Goal: Information Seeking & Learning: Understand process/instructions

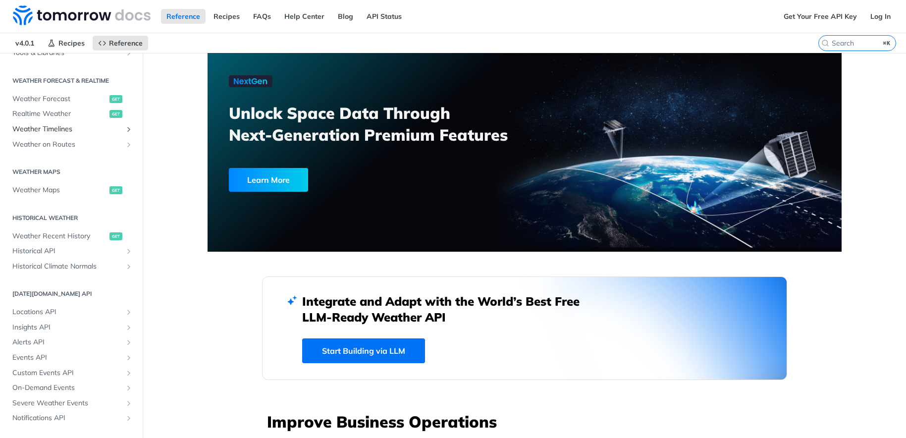
scroll to position [220, 0]
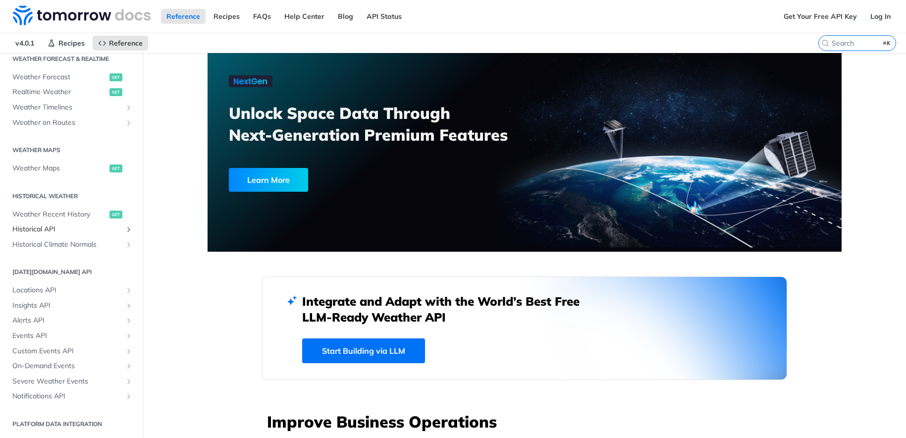
click at [60, 227] on span "Historical API" at bounding box center [67, 229] width 110 height 10
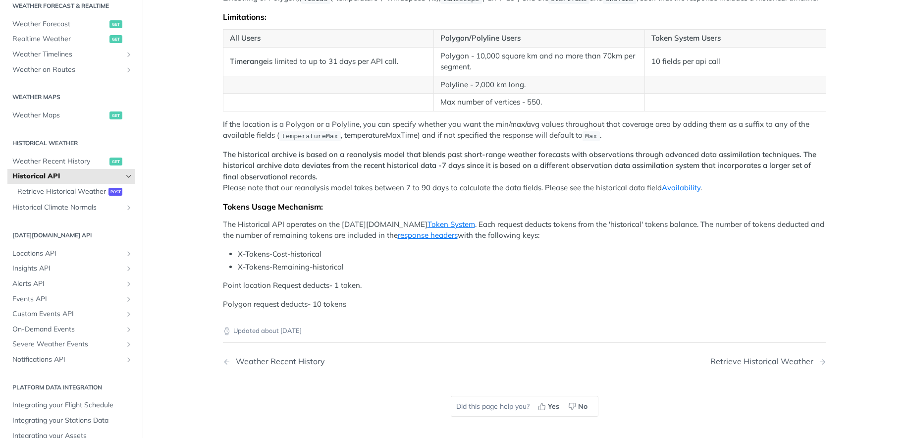
scroll to position [112, 0]
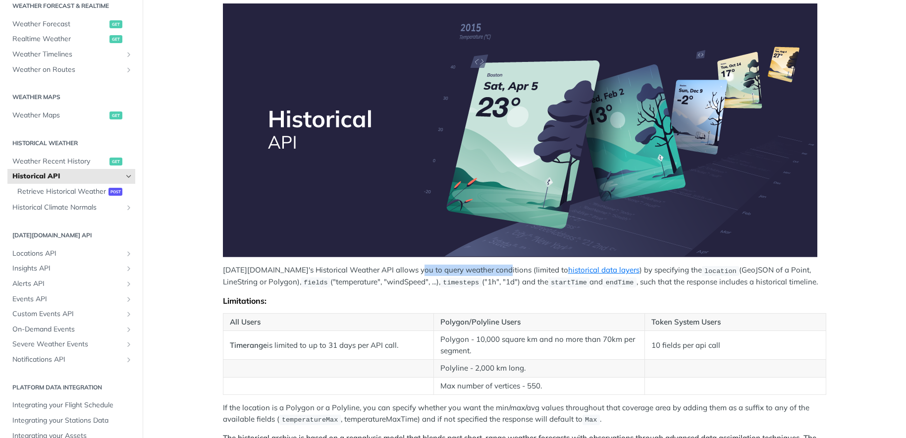
drag, startPoint x: 411, startPoint y: 272, endPoint x: 491, endPoint y: 275, distance: 80.8
click at [491, 275] on p "[DATE][DOMAIN_NAME]'s Historical Weather API allows you to query weather condit…" at bounding box center [524, 275] width 603 height 23
click at [472, 274] on p "[DATE][DOMAIN_NAME]'s Historical Weather API allows you to query weather condit…" at bounding box center [524, 275] width 603 height 23
click at [99, 192] on span "Retrieve Historical Weather" at bounding box center [61, 192] width 89 height 10
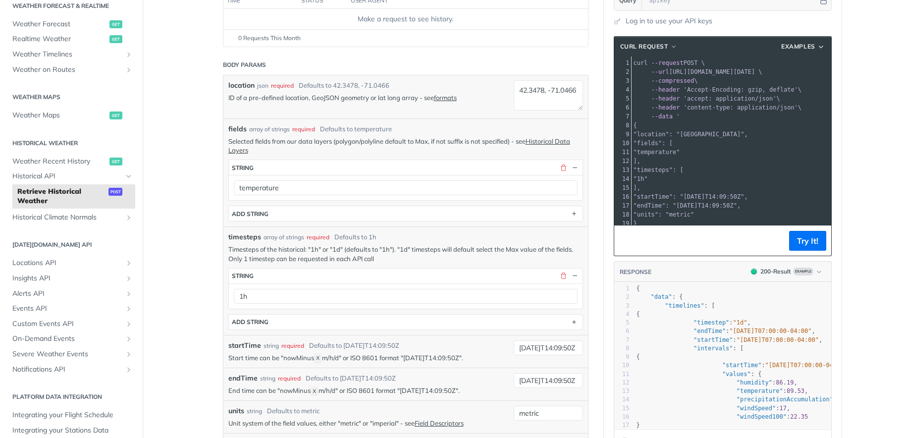
scroll to position [144, 0]
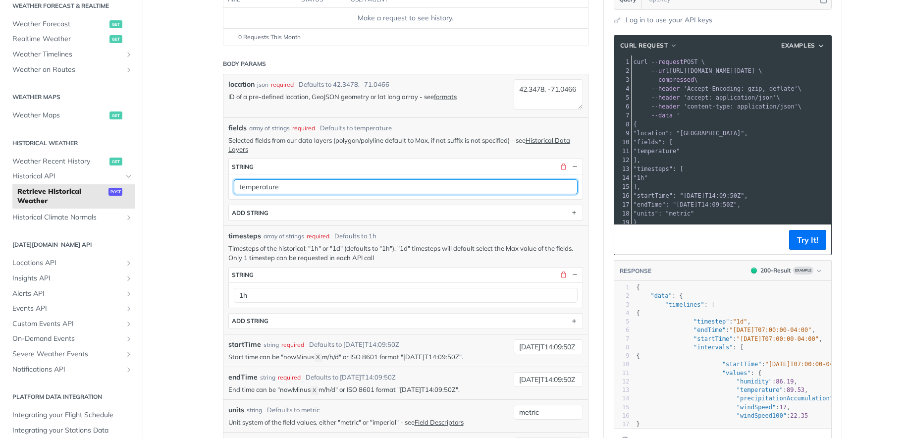
click at [295, 188] on input "temperature" at bounding box center [406, 186] width 344 height 15
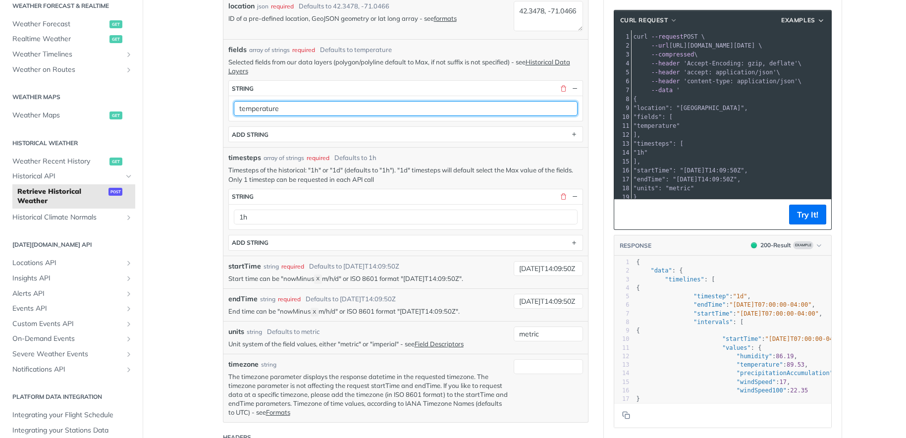
scroll to position [224, 0]
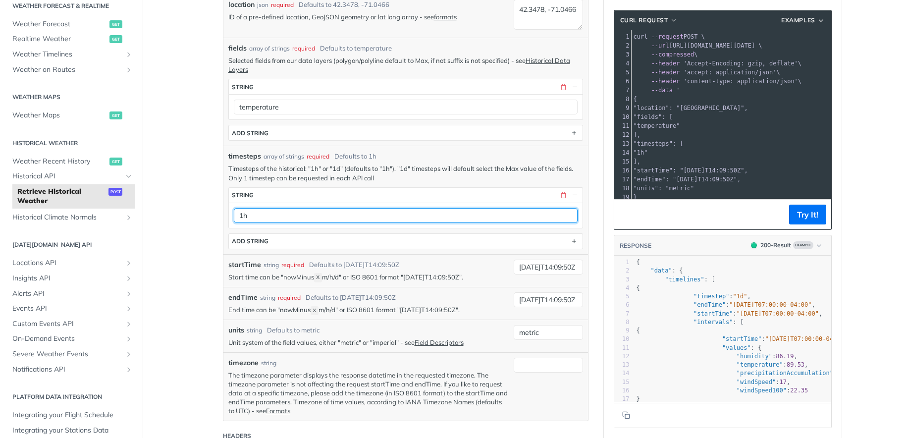
click at [298, 222] on input "1h" at bounding box center [406, 215] width 344 height 15
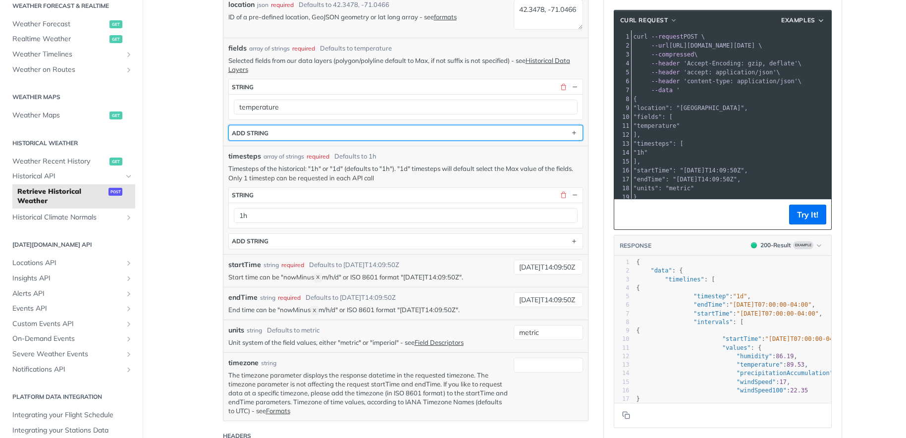
click at [350, 133] on button "ADD string" at bounding box center [406, 132] width 354 height 15
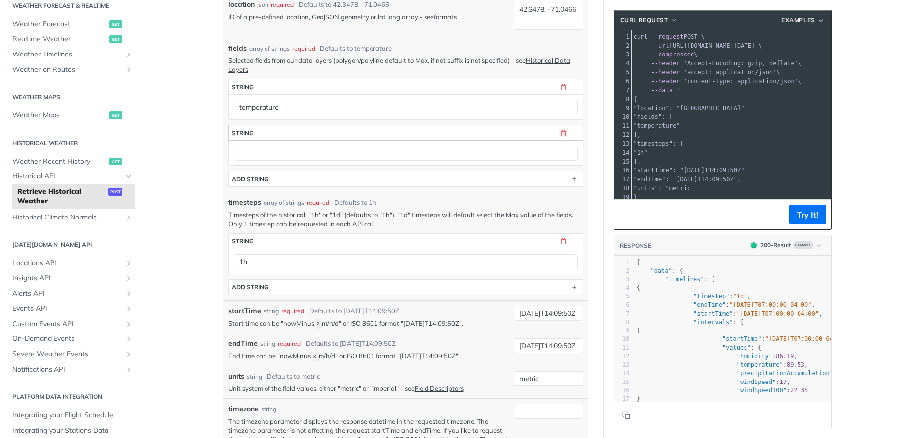
click at [565, 133] on button "button" at bounding box center [563, 132] width 9 height 9
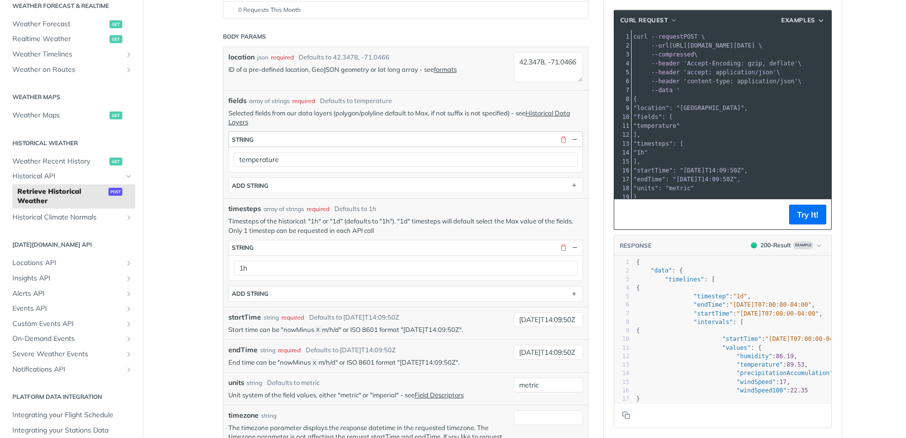
scroll to position [166, 0]
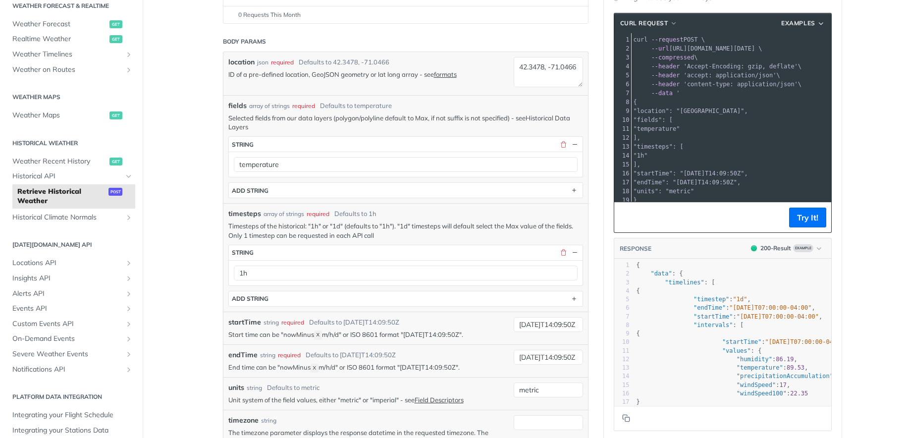
click at [558, 117] on link "Historical Data Layers" at bounding box center [399, 122] width 342 height 17
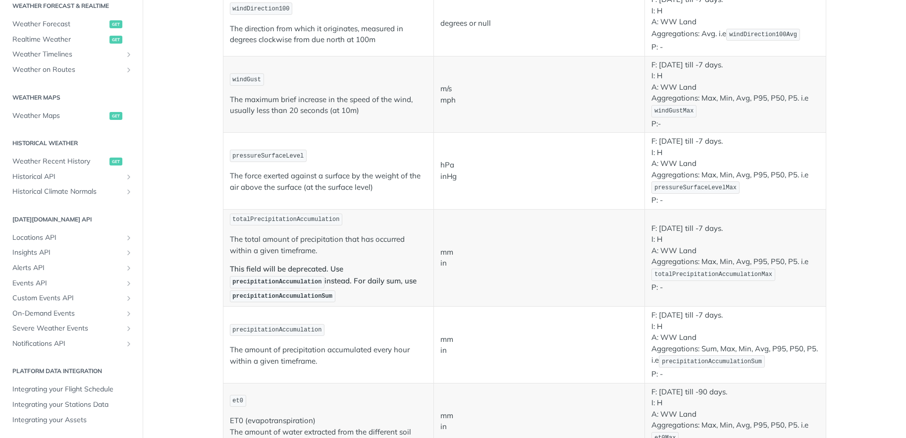
scroll to position [696, 0]
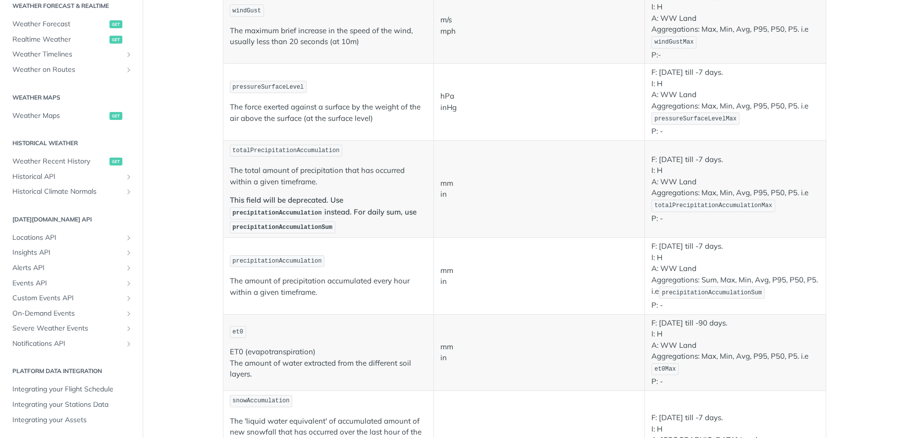
click at [344, 183] on p "The total amount of precipitation that has occurred within a given timeframe." at bounding box center [329, 176] width 198 height 22
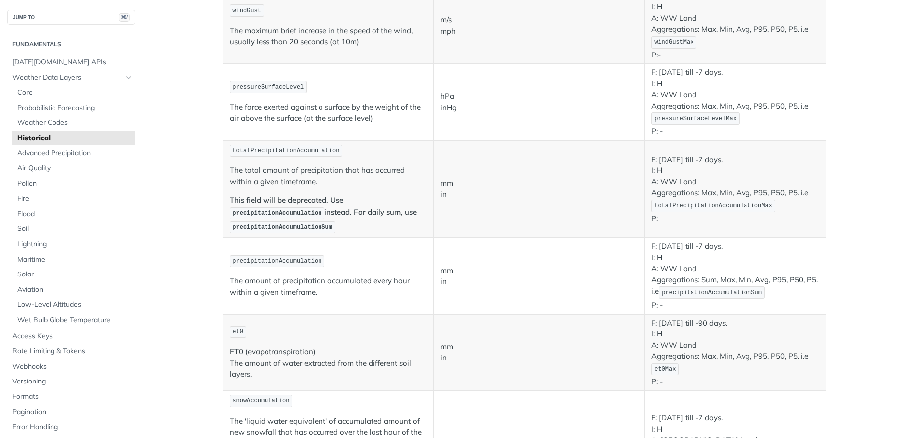
click at [311, 152] on span "totalPrecipitationAccumulation" at bounding box center [285, 150] width 107 height 7
copy span "totalPrecipitationAccumulation"
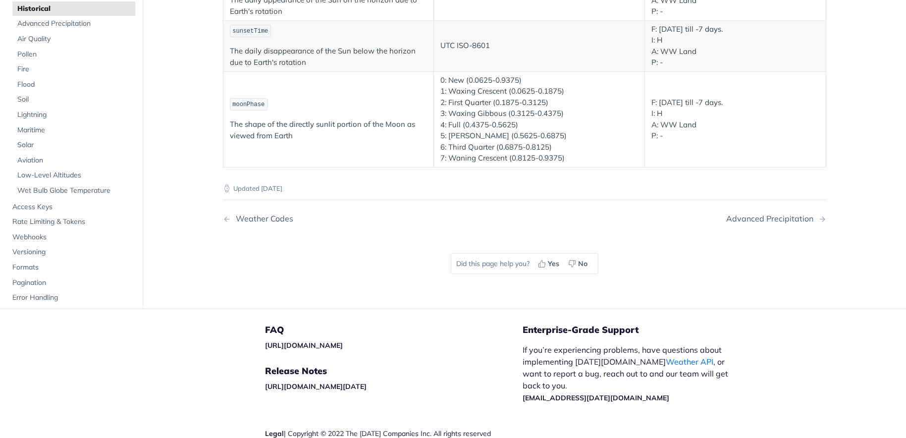
scroll to position [628, 0]
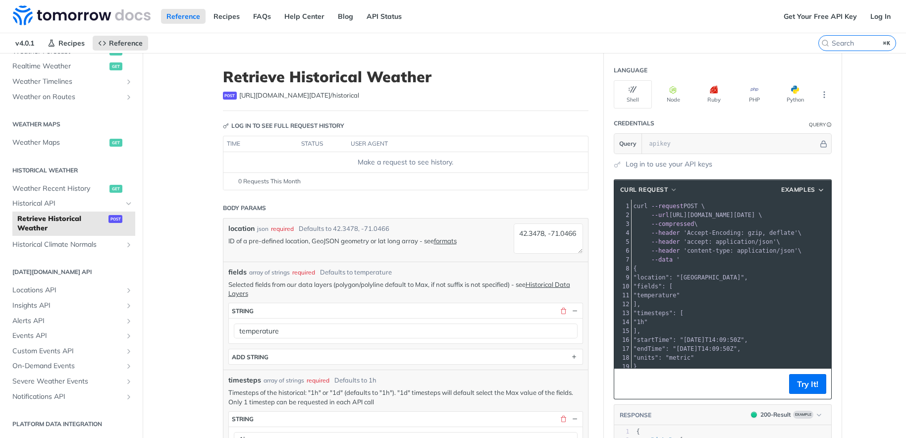
scroll to position [68, 0]
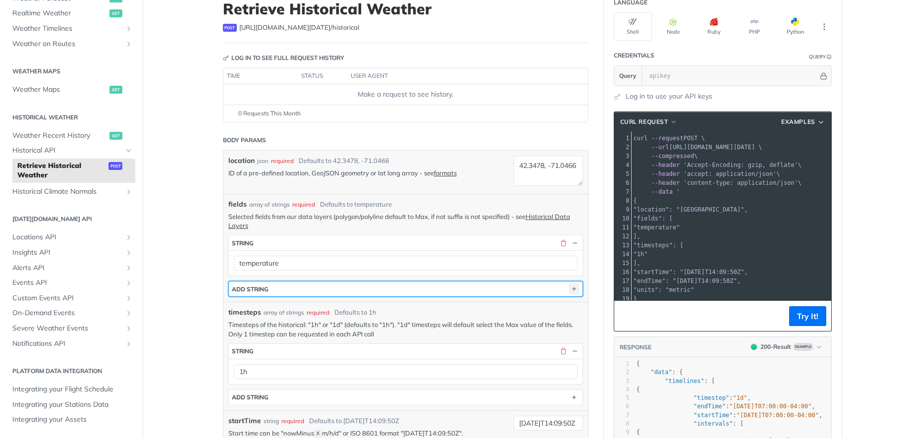
click at [574, 289] on icon "button" at bounding box center [573, 288] width 11 height 11
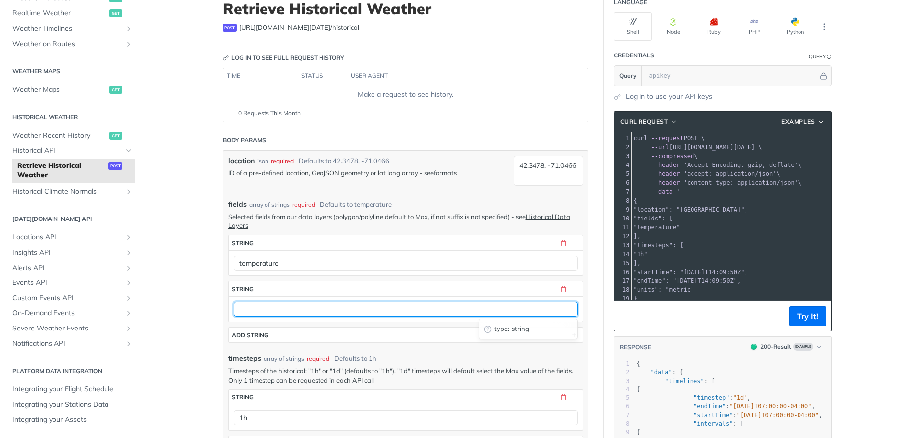
click at [416, 303] on input "text" at bounding box center [406, 309] width 344 height 15
paste input "totalPrecipitationAccumulation"
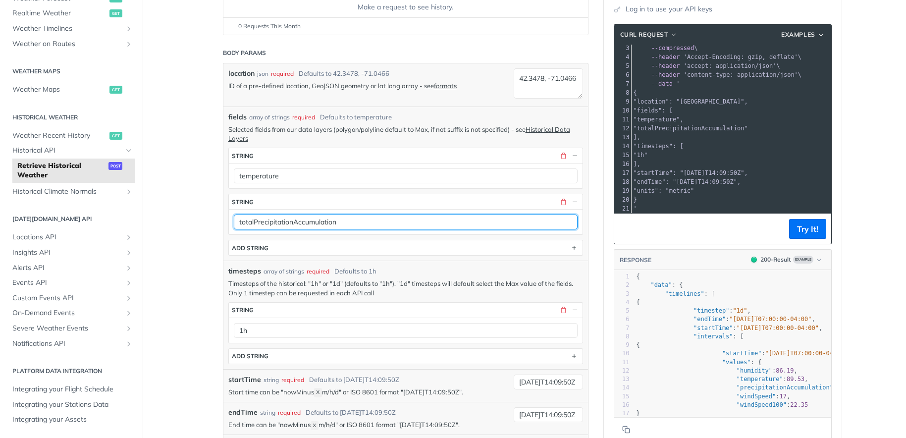
scroll to position [22, 0]
type input "totalPrecipitationAccumulation"
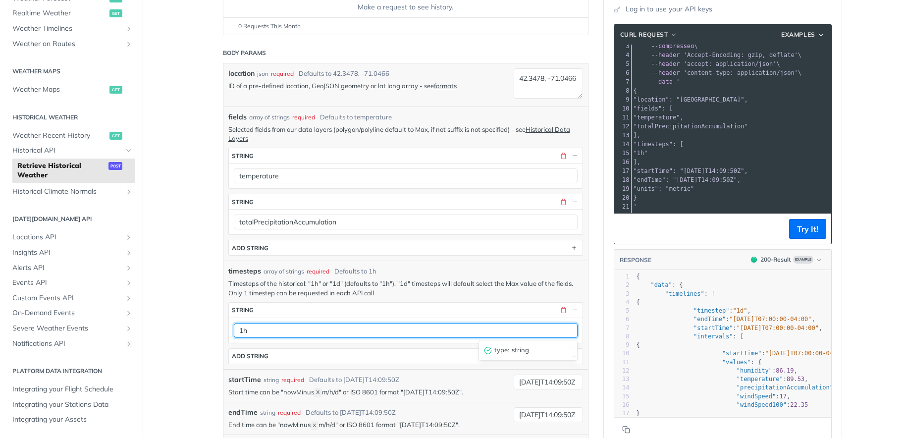
drag, startPoint x: 368, startPoint y: 331, endPoint x: 244, endPoint y: 325, distance: 124.9
click at [244, 325] on input "1h" at bounding box center [406, 330] width 344 height 15
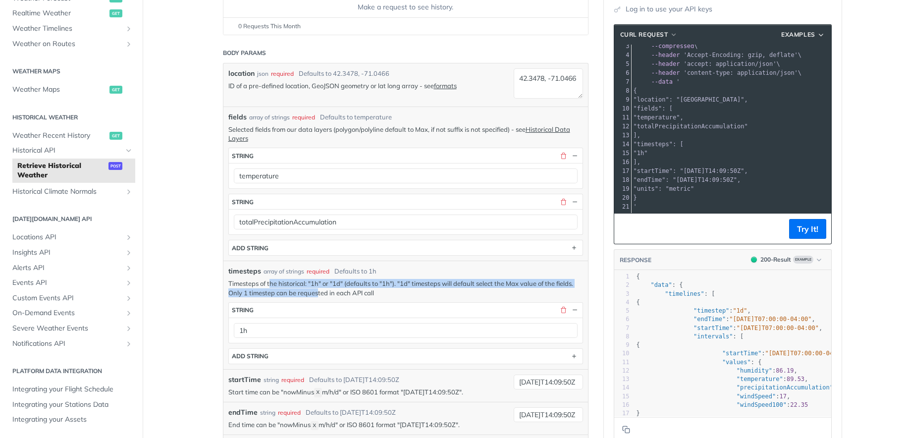
drag, startPoint x: 273, startPoint y: 283, endPoint x: 319, endPoint y: 288, distance: 45.8
click at [319, 288] on p "Timesteps of the historical: "1h" or "1d" (defaults to "1h"). "1d" timesteps wi…" at bounding box center [405, 288] width 355 height 18
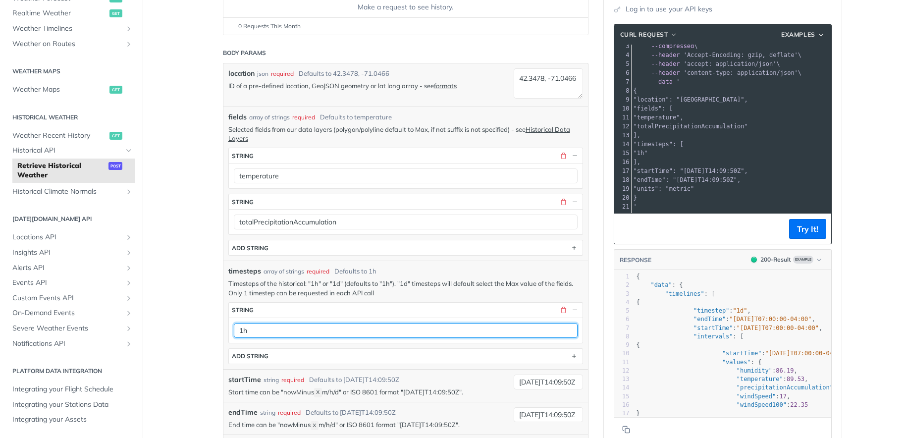
click at [254, 328] on input "1h" at bounding box center [406, 330] width 344 height 15
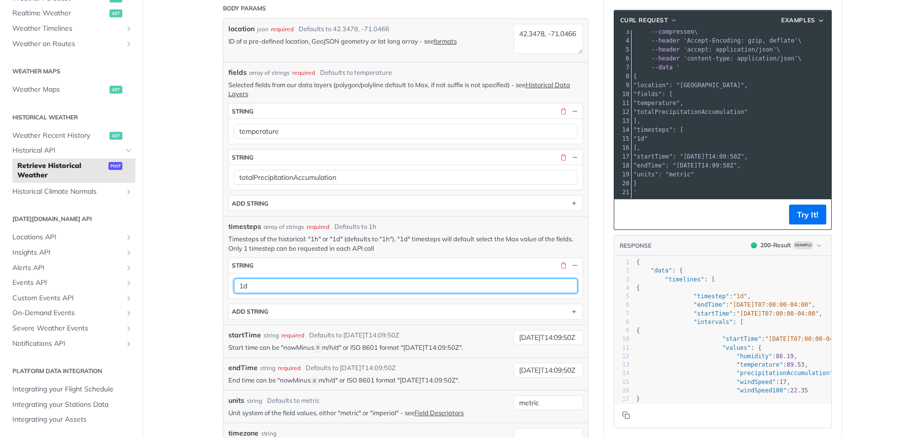
scroll to position [222, 0]
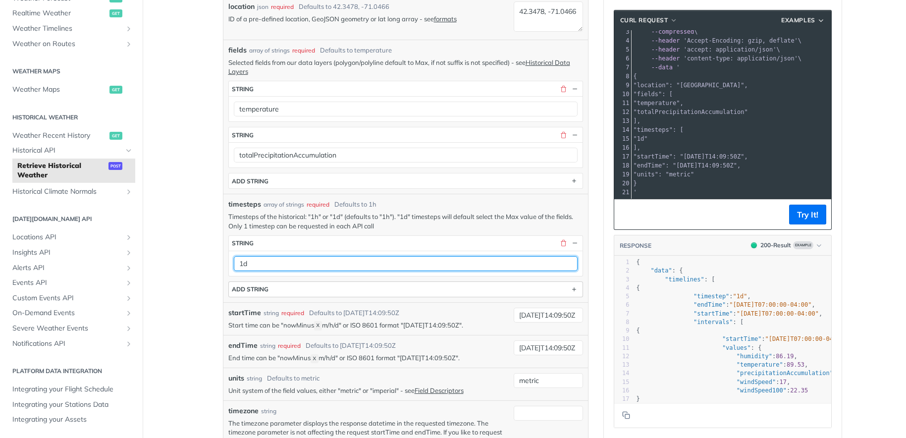
type input "1d"
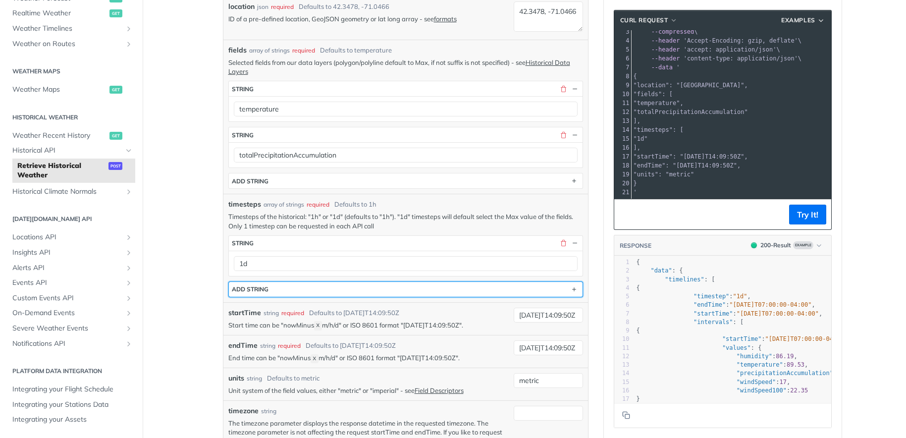
click at [255, 291] on div "ADD string" at bounding box center [250, 288] width 37 height 7
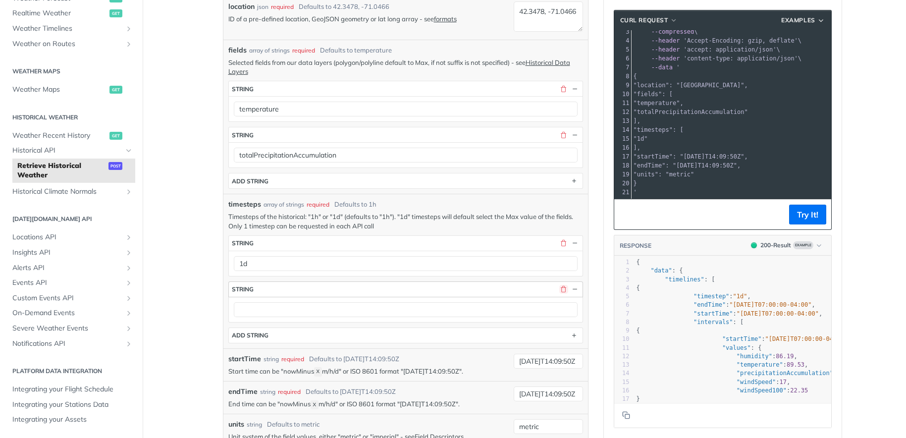
click at [560, 286] on button "button" at bounding box center [563, 289] width 9 height 9
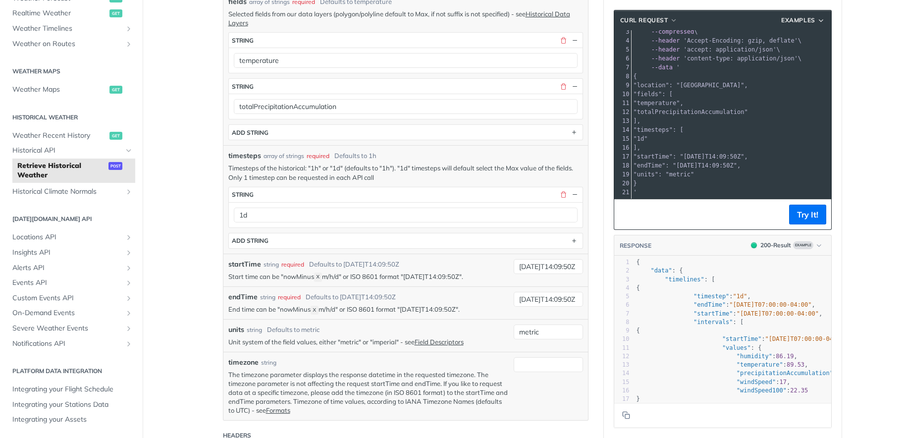
scroll to position [271, 0]
click at [569, 268] on input "2019-03-20T14:09:50Z" at bounding box center [548, 265] width 69 height 15
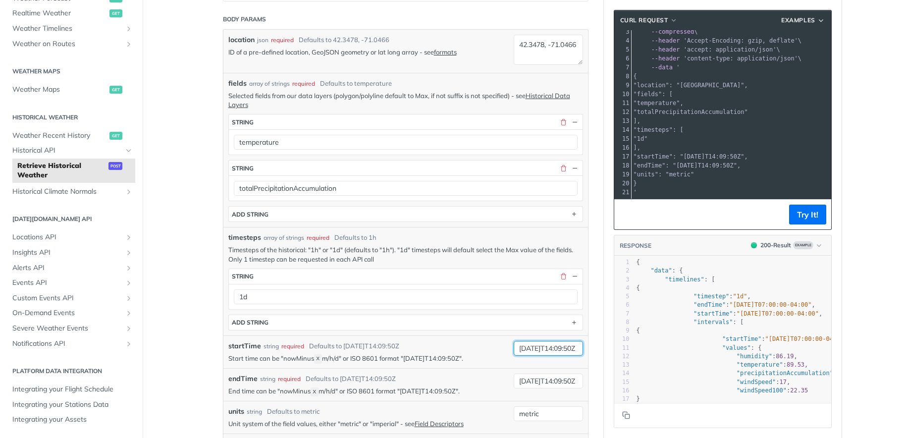
scroll to position [188, 0]
drag, startPoint x: 560, startPoint y: 54, endPoint x: 488, endPoint y: 43, distance: 72.6
click at [488, 43] on div "location json required Defaults to 42.3478, -71.0466 ID of a pre-defined locati…" at bounding box center [405, 51] width 364 height 43
drag, startPoint x: 565, startPoint y: 55, endPoint x: 507, endPoint y: 46, distance: 59.2
click at [507, 46] on div "location json required Defaults to 42.3478, -71.0466 ID of a pre-defined locati…" at bounding box center [405, 51] width 364 height 43
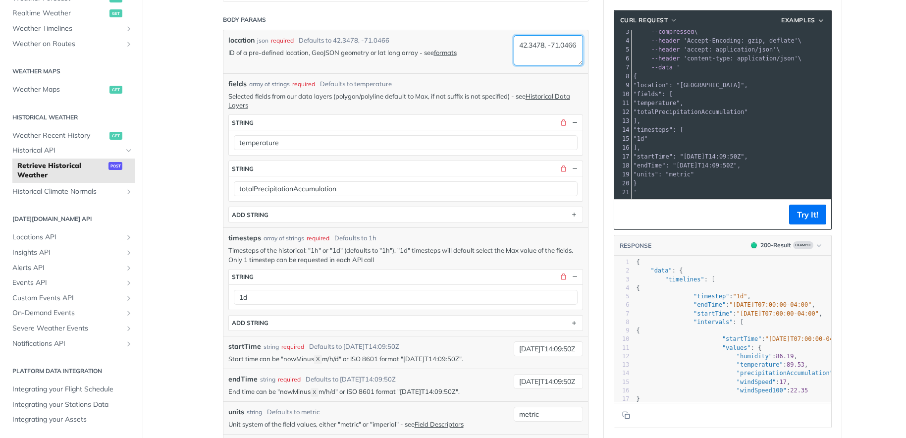
paste textarea "0.7128° N, 74.0060° W"
drag, startPoint x: 546, startPoint y: 46, endPoint x: 570, endPoint y: 47, distance: 23.8
click at [569, 47] on textarea "40.7128° N, 74.0060° W" at bounding box center [548, 50] width 69 height 30
click at [517, 53] on textarea "40.7128, 74.0060" at bounding box center [548, 50] width 69 height 30
type textarea "40.7128, -74.0060"
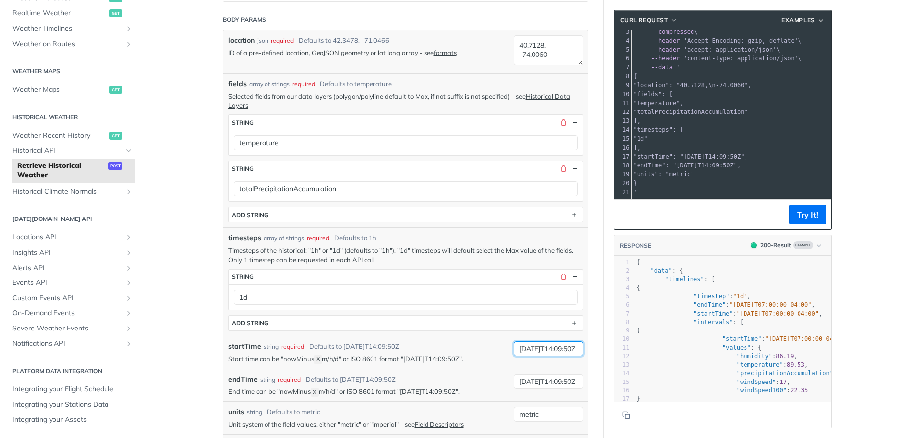
click at [550, 355] on div "2019-03-20T14:09:50Z" at bounding box center [548, 348] width 69 height 15
click at [538, 347] on input "2019-03-20T14:09:50Z" at bounding box center [548, 348] width 69 height 15
click at [533, 350] on input "2019-03-20T14:09:50Z" at bounding box center [548, 348] width 69 height 15
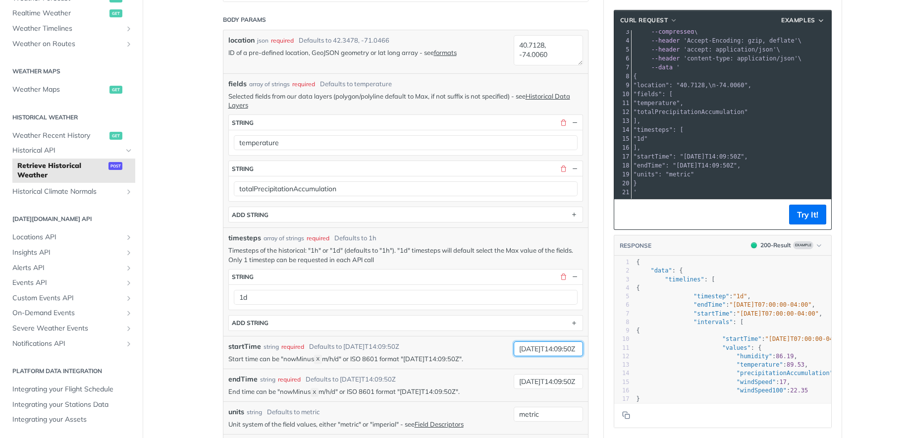
type input "2015-08-13T14:09:50Z"
click at [486, 344] on div "startTime string required Defaults to 2019-03-20T14:09:50Z" at bounding box center [368, 346] width 280 height 10
click at [542, 375] on input "2019-03-28T14:09:50Z" at bounding box center [548, 381] width 69 height 15
paste input "5-08-13"
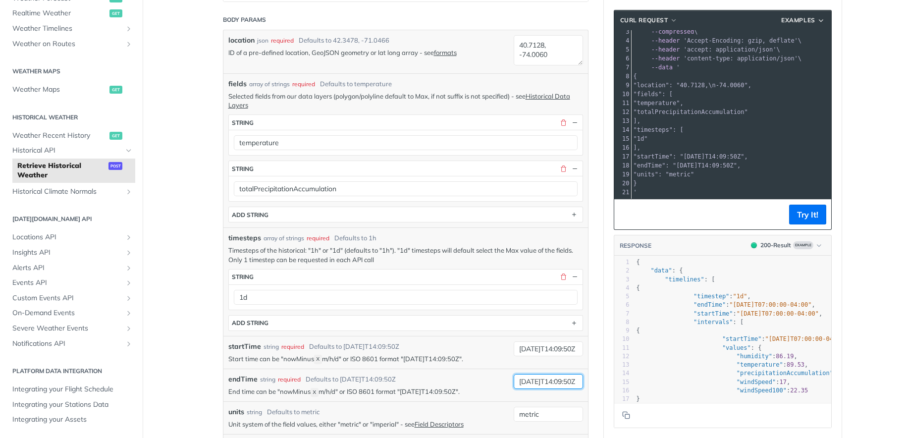
drag, startPoint x: 541, startPoint y: 381, endPoint x: 591, endPoint y: 381, distance: 50.0
click at [591, 381] on article "Retrieve Historical Weather post https://api.tomorrow.io/v4 /historical Log in …" at bounding box center [405, 341] width 396 height 953
drag, startPoint x: 542, startPoint y: 350, endPoint x: 585, endPoint y: 349, distance: 42.6
click at [585, 349] on div "startTime string required Defaults to 2019-03-20T14:09:50Z Start time can be "n…" at bounding box center [405, 352] width 364 height 33
click at [565, 380] on input "2015-08-14" at bounding box center [548, 381] width 69 height 15
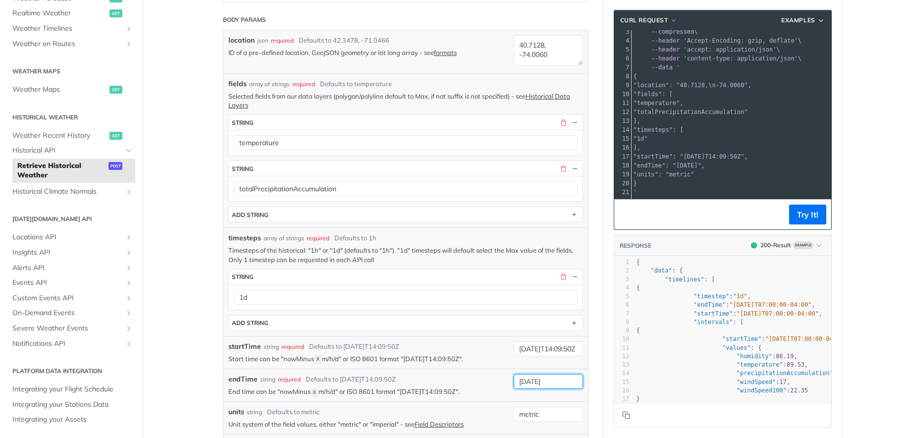
scroll to position [0, 0]
paste input "T14:09:50Z"
type input "2015-08-14"
drag, startPoint x: 558, startPoint y: 350, endPoint x: 620, endPoint y: 349, distance: 62.4
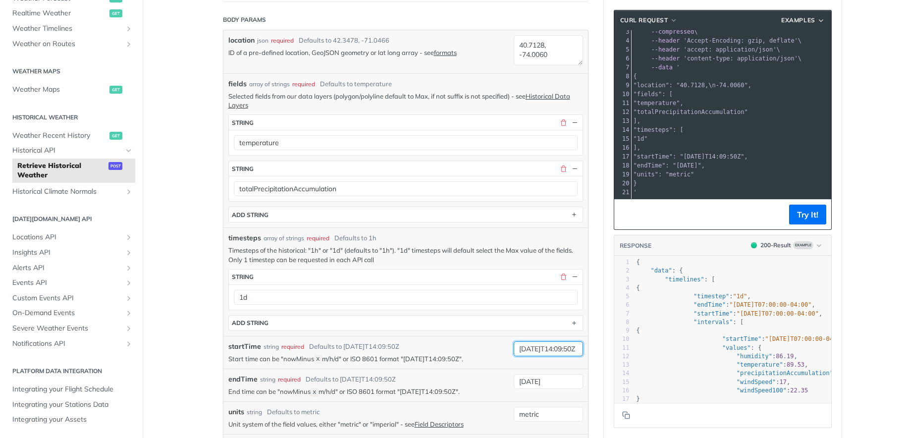
click at [620, 349] on div "Retrieve Historical Weather post https://api.tomorrow.io/v4 /historical Log in …" at bounding box center [524, 341] width 634 height 953
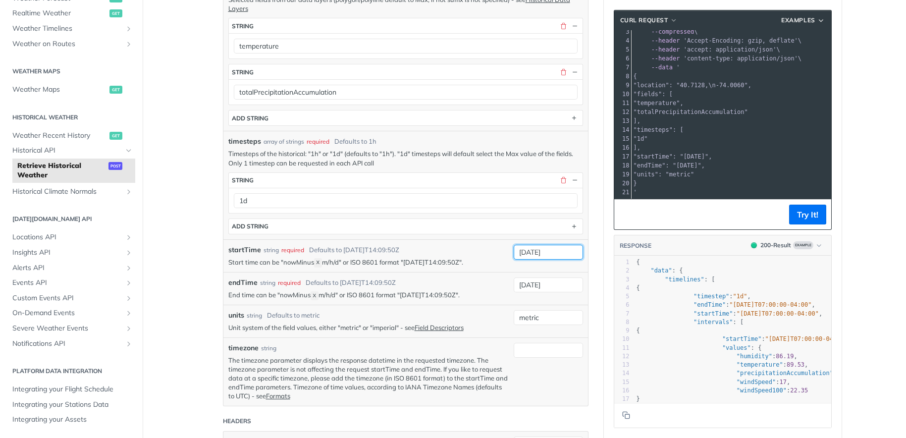
scroll to position [287, 0]
type input "2015-08-13"
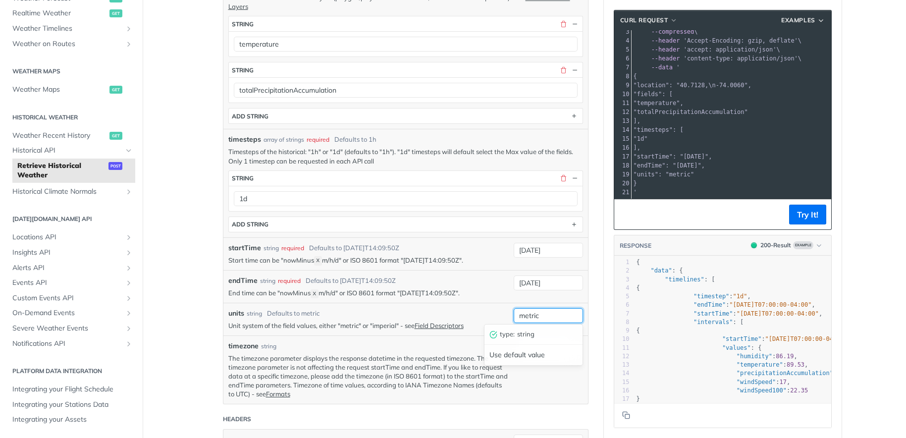
click at [541, 312] on input "metric" at bounding box center [548, 315] width 69 height 15
click at [491, 309] on div "units string Defaults to metric" at bounding box center [368, 313] width 280 height 10
click at [518, 317] on input "metric" at bounding box center [548, 315] width 69 height 15
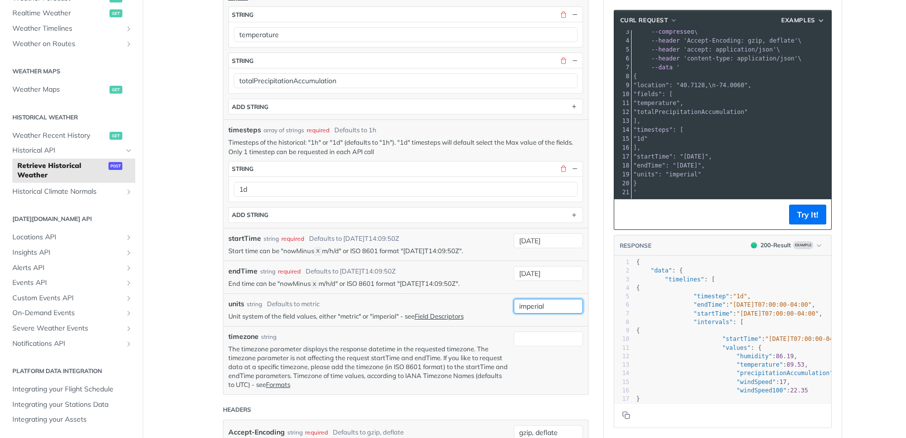
scroll to position [357, 0]
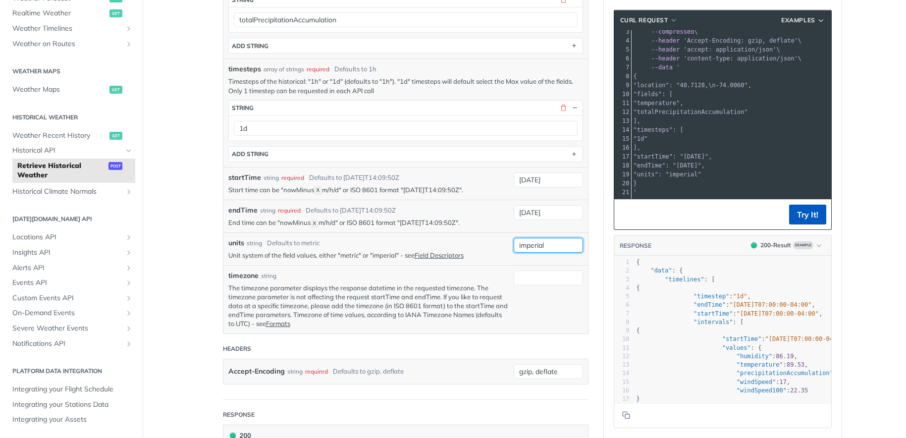
type input "imperial"
click at [818, 214] on button "Try It!" at bounding box center [807, 215] width 37 height 20
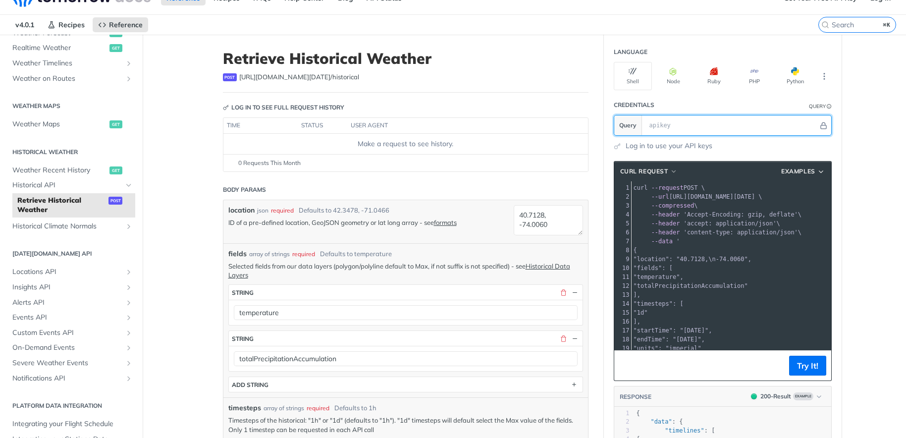
scroll to position [16, 0]
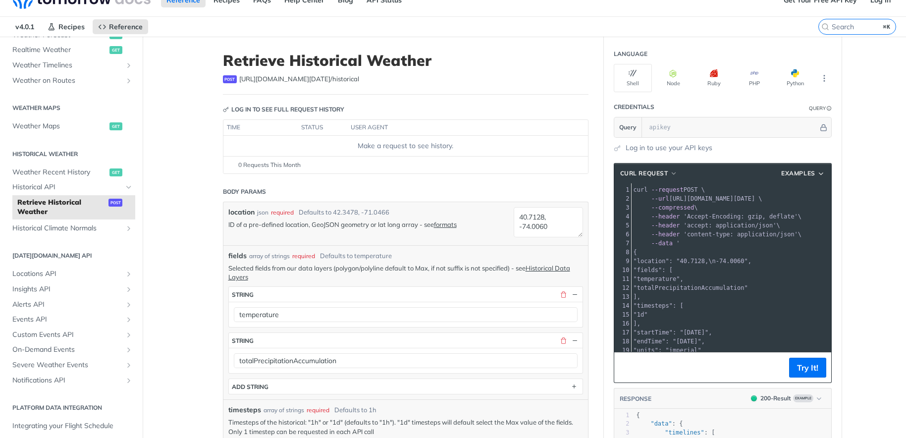
click at [650, 147] on link "Log in to use your API keys" at bounding box center [668, 148] width 87 height 10
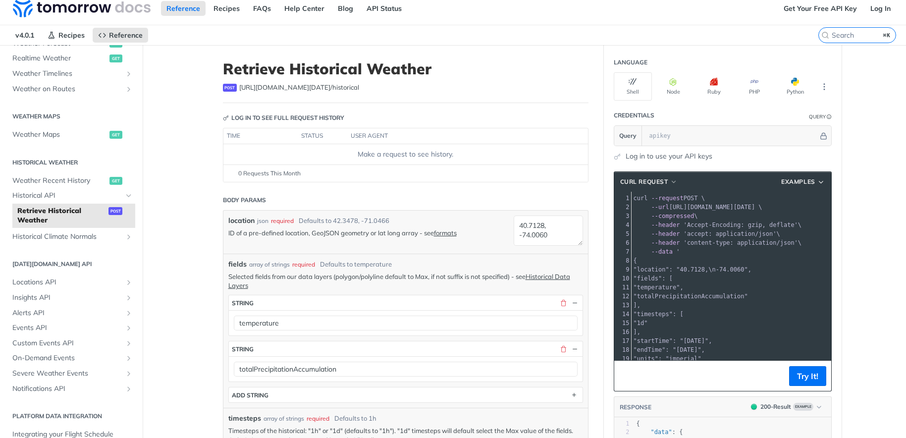
scroll to position [0, 0]
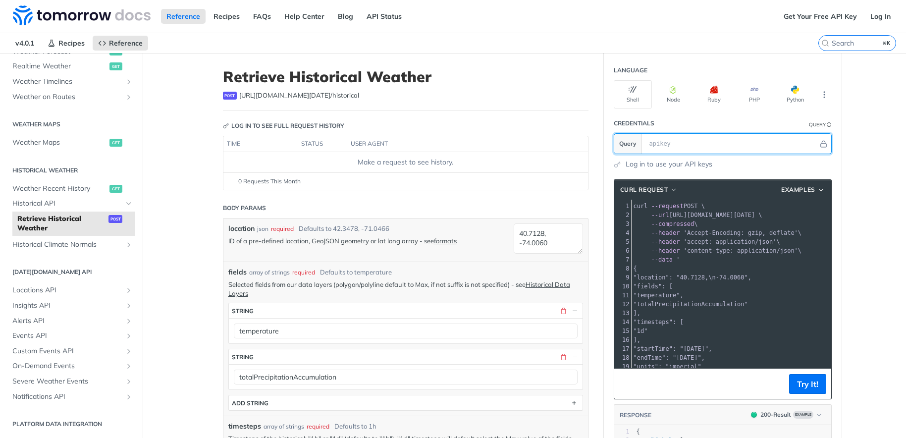
click at [698, 139] on input "text" at bounding box center [731, 144] width 174 height 20
paste input "OWZ1rk3zJoHgSimsDMF7PQVN1zBjNI6q"
type input "OWZ1rk3zJoHgSimsDMF7PQVN1zBjNI6q"
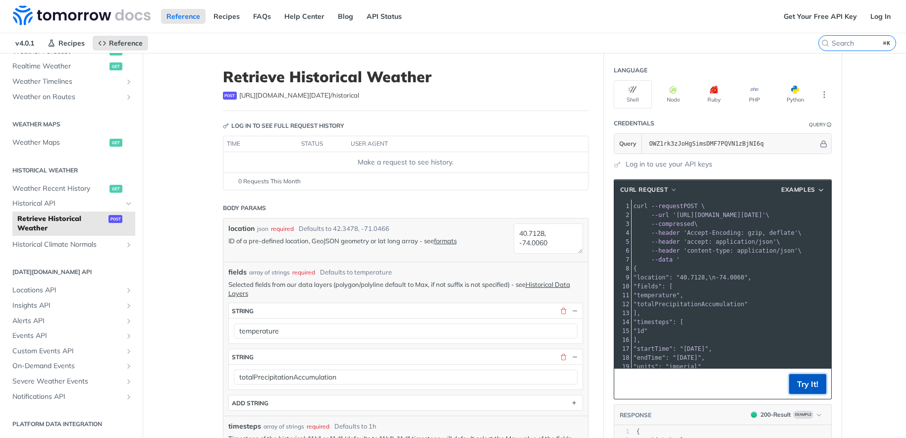
click at [802, 382] on button "Try It!" at bounding box center [807, 384] width 37 height 20
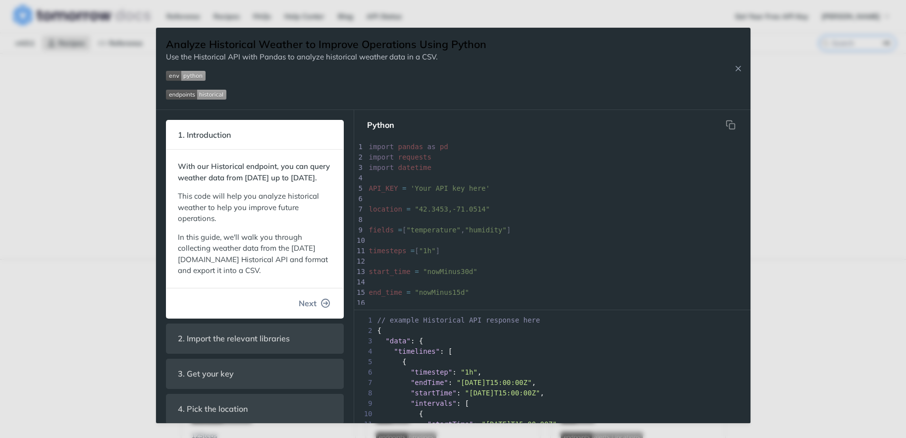
click at [312, 309] on span "Next" at bounding box center [308, 303] width 18 height 12
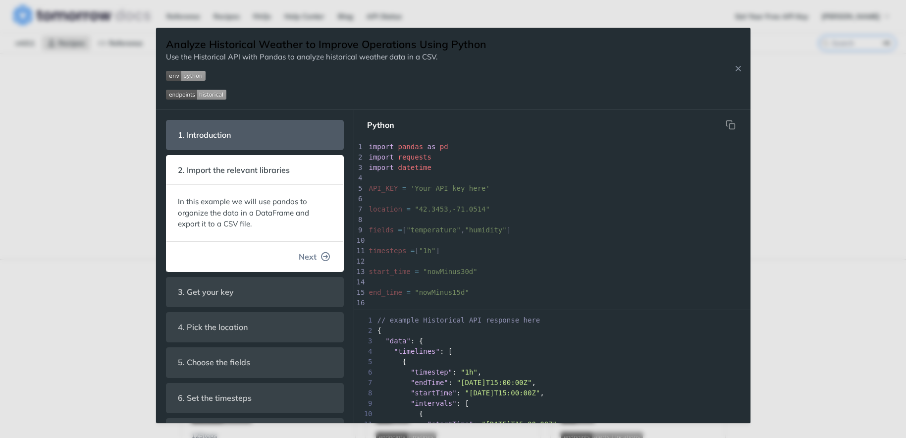
click at [317, 256] on button "Next" at bounding box center [315, 257] width 48 height 20
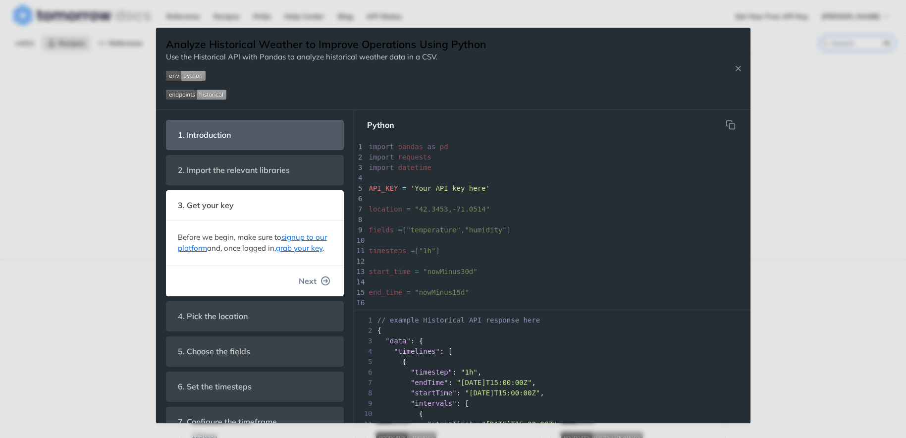
click at [317, 281] on button "Next" at bounding box center [315, 281] width 48 height 20
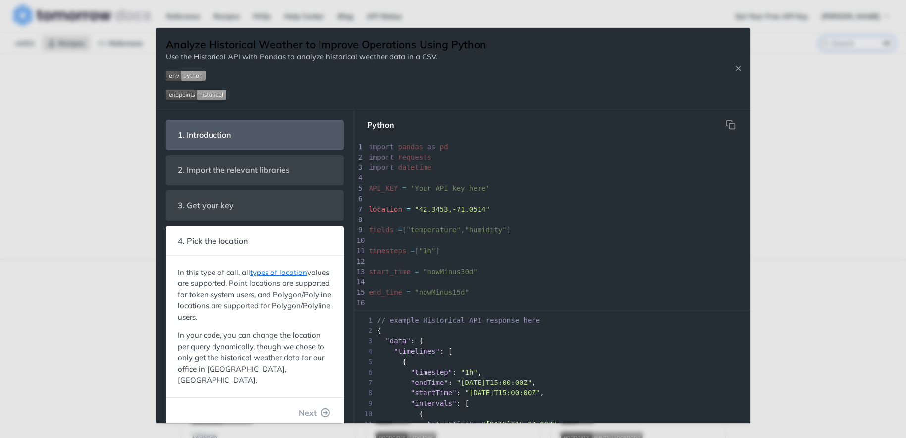
scroll to position [17, 0]
click at [319, 403] on button "Next" at bounding box center [315, 413] width 48 height 20
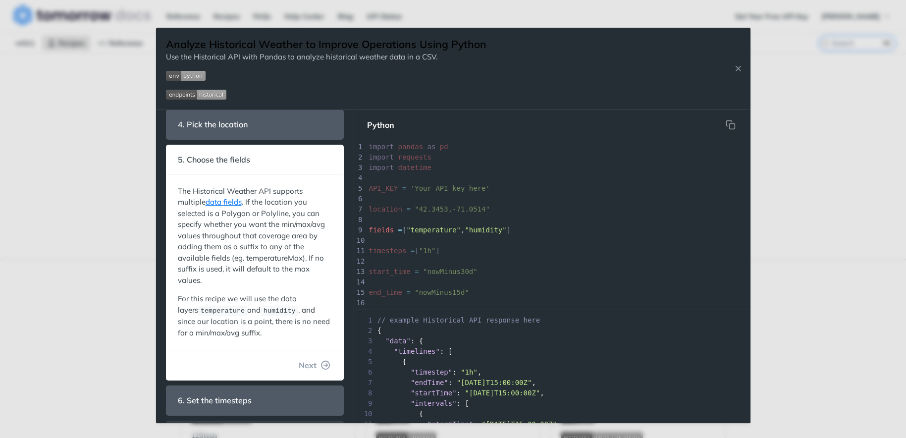
scroll to position [126, 0]
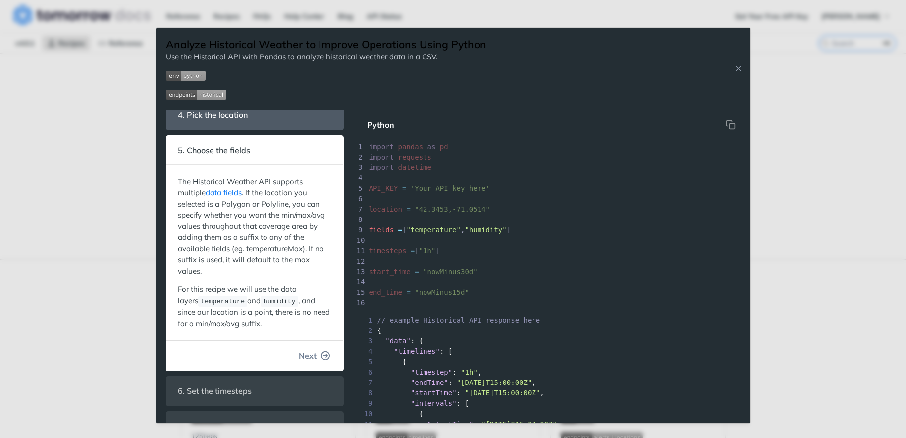
click at [318, 350] on button "Next" at bounding box center [315, 356] width 48 height 20
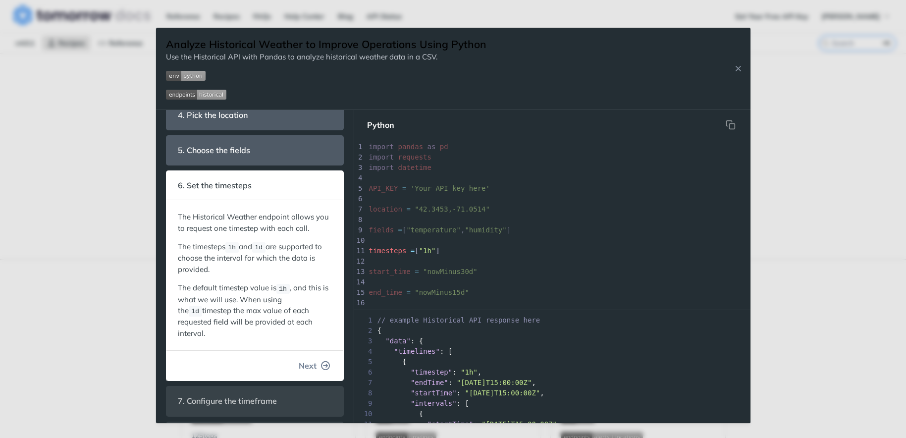
scroll to position [14, 0]
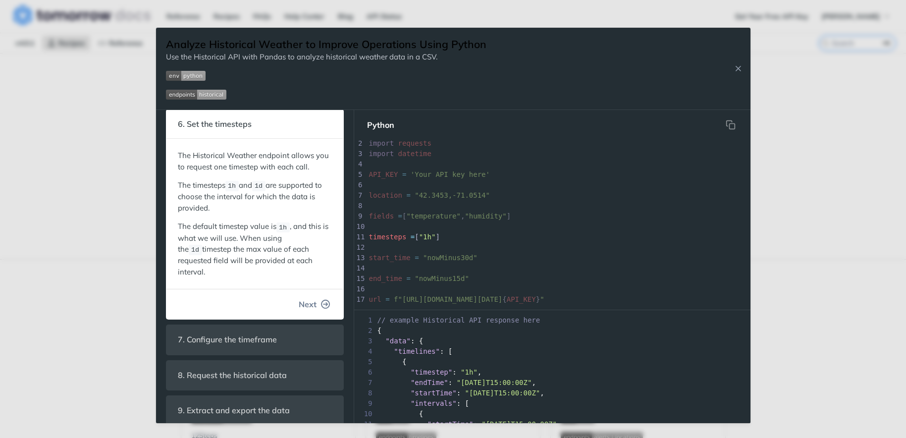
click at [317, 298] on button "Next" at bounding box center [315, 304] width 48 height 20
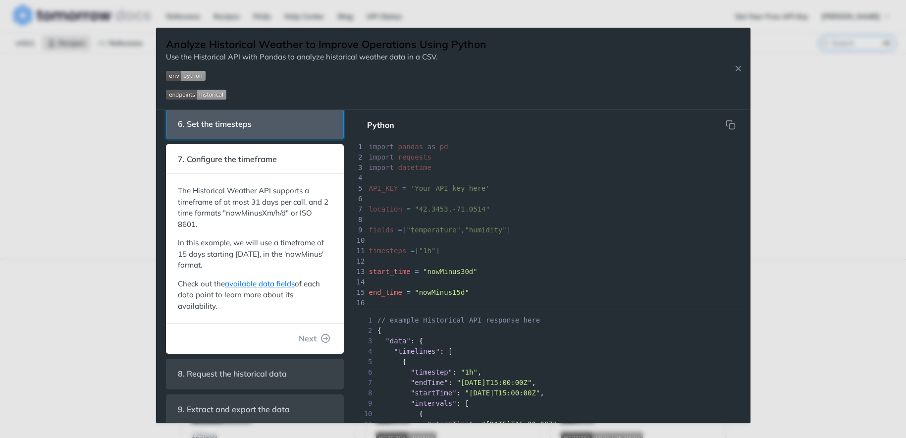
scroll to position [51, 0]
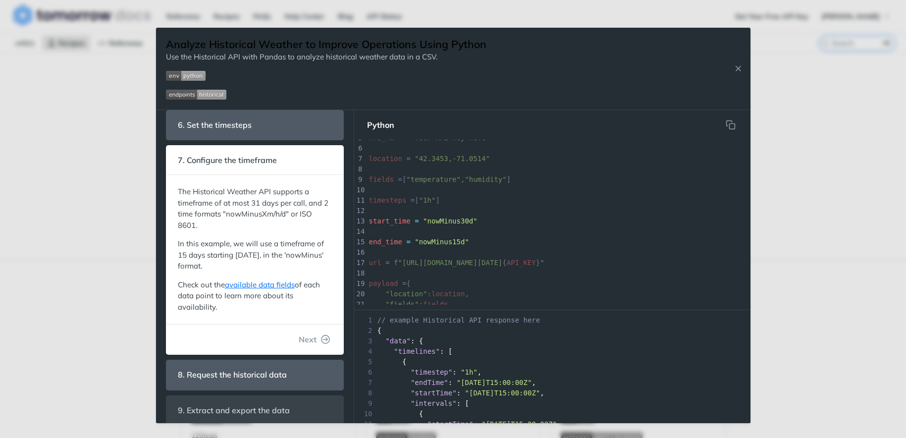
click at [324, 345] on button "Next" at bounding box center [315, 339] width 48 height 20
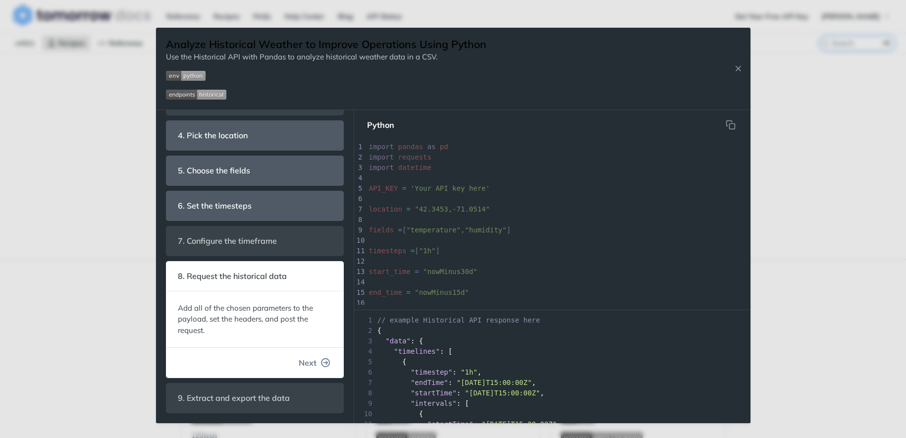
scroll to position [159, 0]
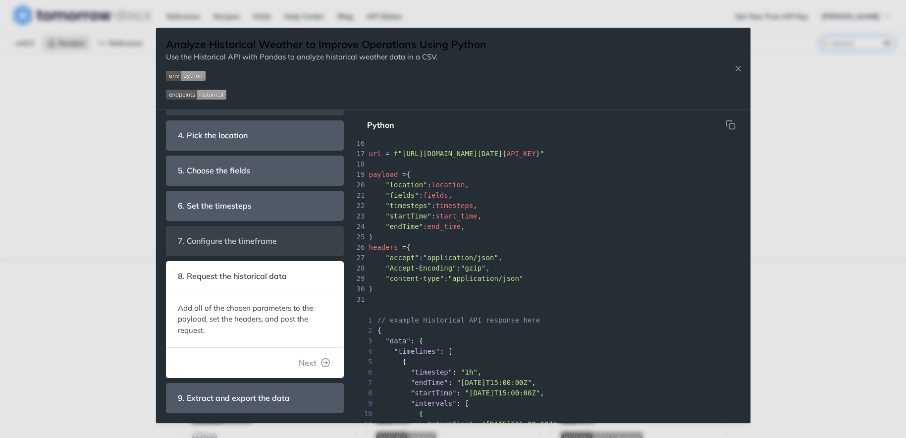
click at [321, 371] on button "Next" at bounding box center [315, 363] width 48 height 20
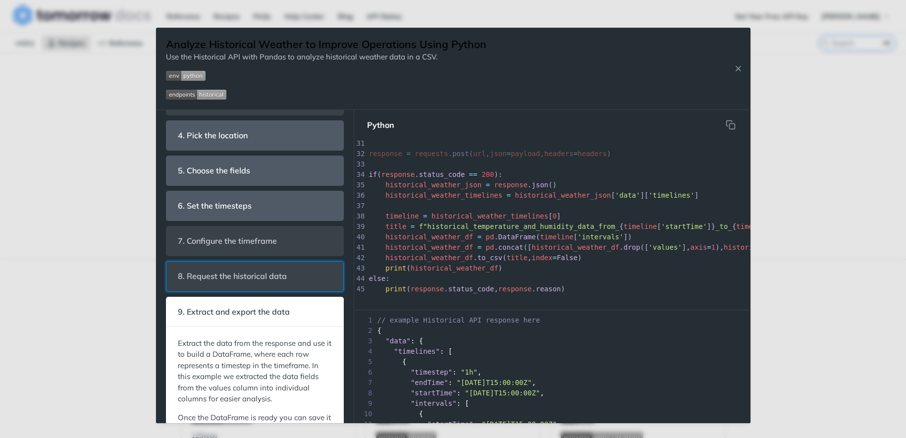
scroll to position [139, 0]
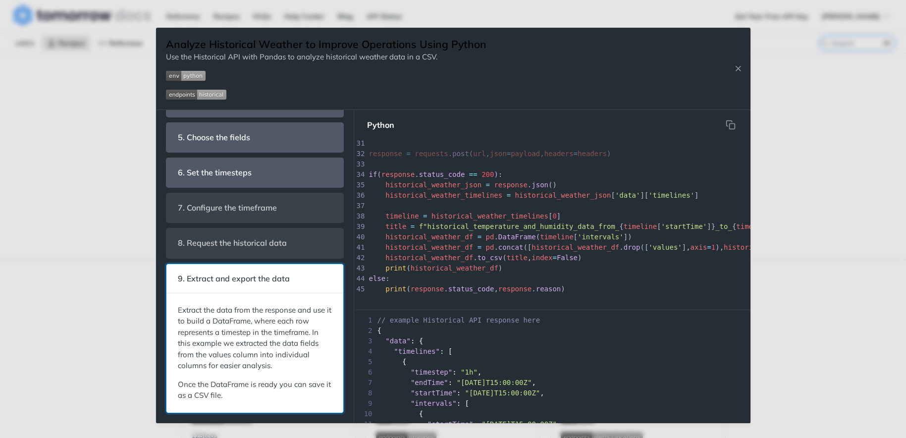
click at [244, 277] on span "9. Extract and export the data" at bounding box center [234, 278] width 126 height 19
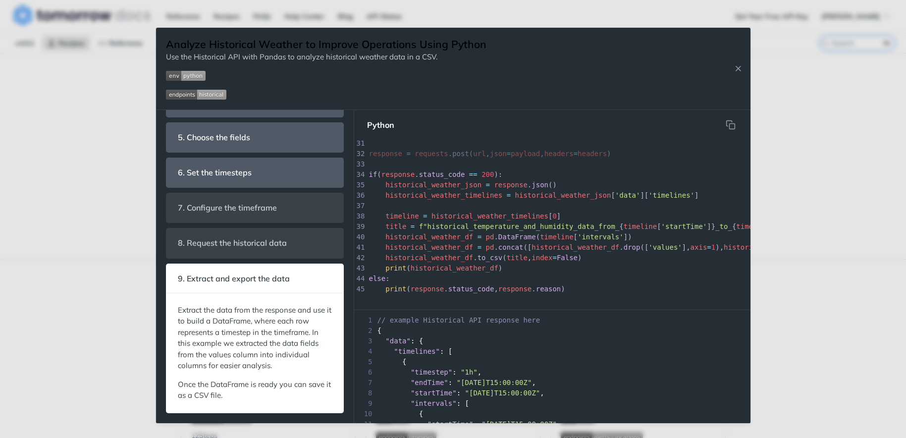
click at [451, 345] on div "3 "data" : {" at bounding box center [552, 341] width 396 height 10
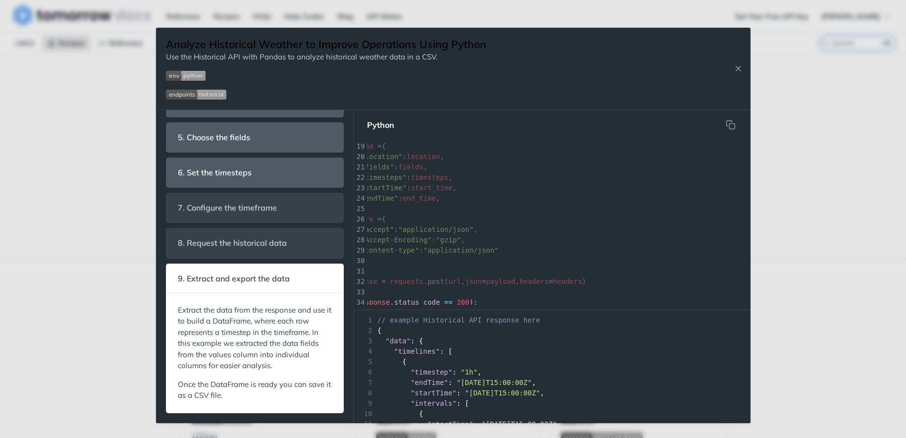
scroll to position [0, 0]
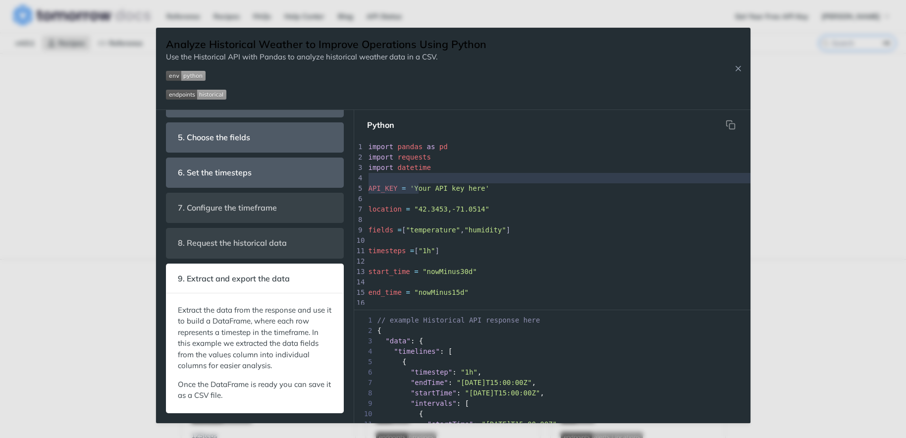
drag, startPoint x: 416, startPoint y: 188, endPoint x: 474, endPoint y: 183, distance: 57.7
click at [474, 183] on div "x print ( response . status_code , response . reason ) 1 import pandas as pd 2 …" at bounding box center [723, 376] width 714 height 468
type textarea "our API key here"
click at [487, 187] on span "'Your API key here'" at bounding box center [449, 188] width 79 height 8
paste textarea
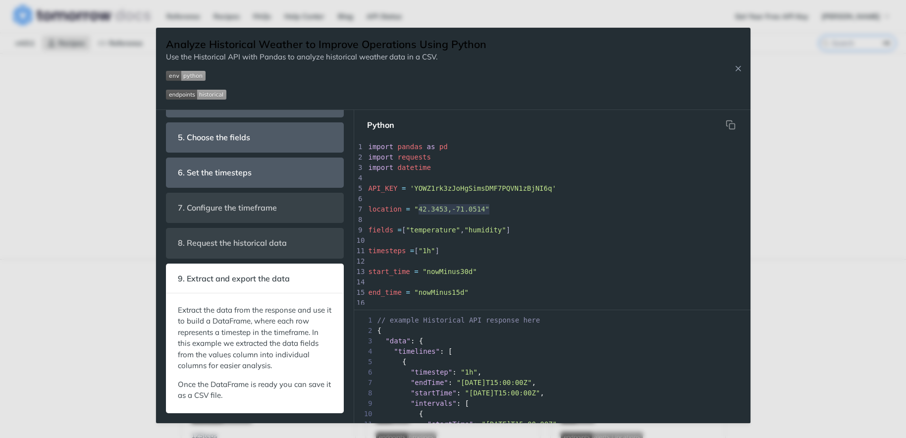
type textarea "42.3453,-71.0514"
drag, startPoint x: 419, startPoint y: 210, endPoint x: 484, endPoint y: 207, distance: 65.4
click at [484, 207] on div "x print ( response . status_code , response . reason ) 1 import pandas as pd 2 …" at bounding box center [723, 376] width 714 height 468
paste textarea
type textarea "° W"
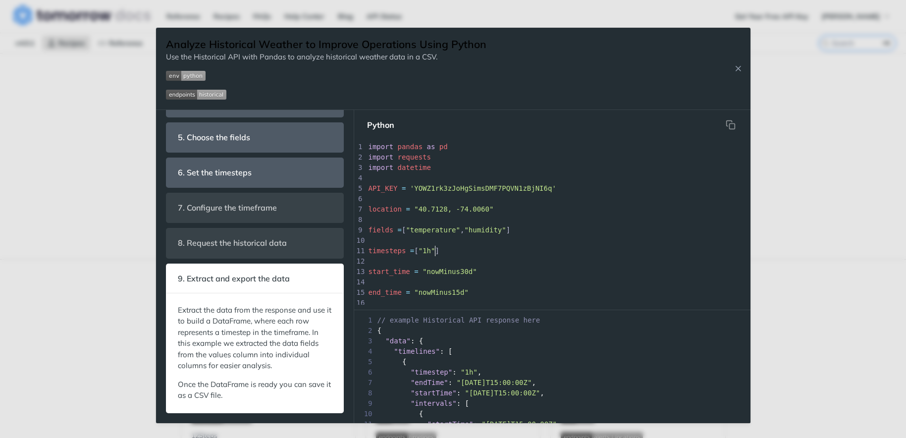
click at [435, 253] on span ""1h"" at bounding box center [426, 251] width 17 height 8
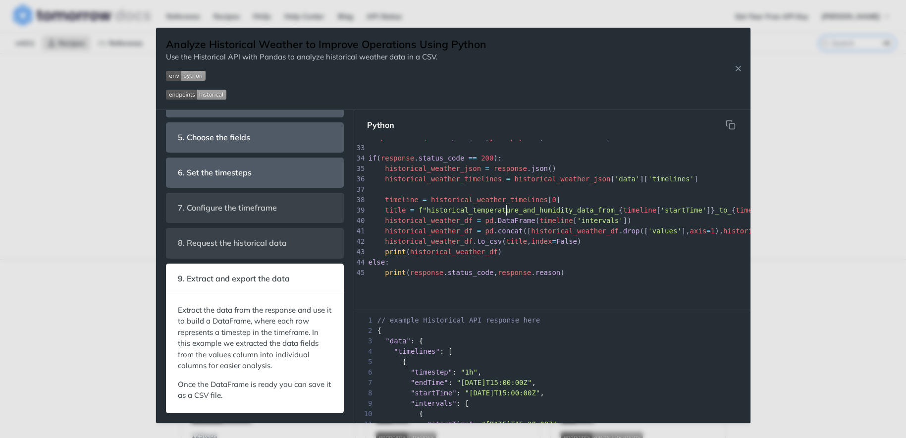
click at [507, 212] on span "f"historical_temperature_and_humidity_data_from_" at bounding box center [518, 210] width 201 height 8
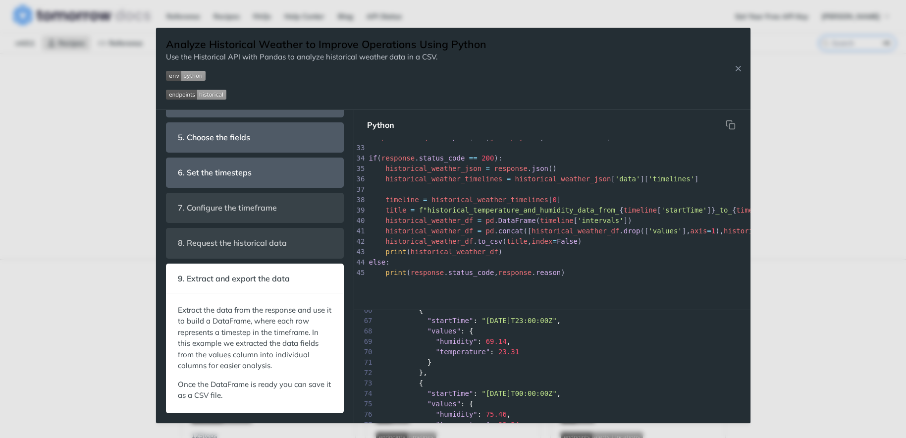
click at [646, 207] on span "timeline" at bounding box center [639, 210] width 33 height 8
click at [730, 126] on icon "hidden" at bounding box center [730, 125] width 10 height 10
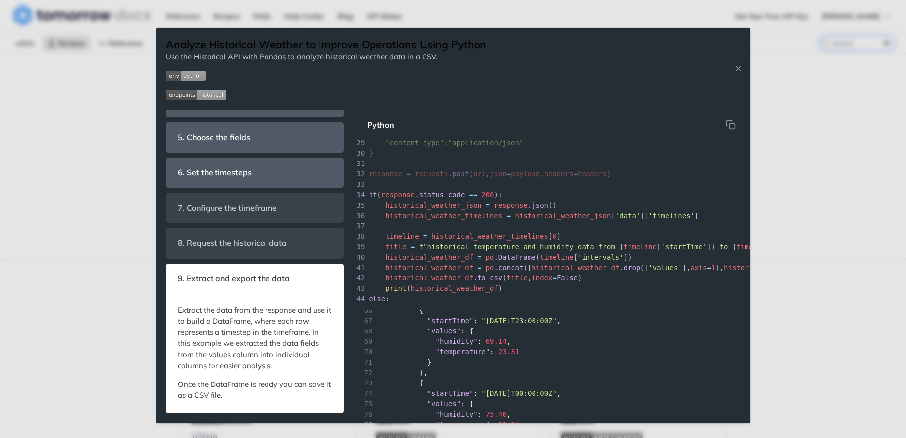
click at [439, 190] on pre "if ( response . status_code == 200 ):" at bounding box center [724, 195] width 714 height 10
type textarea "import pandas as pd import requests import datetime API_KEY = 'YOWZ1rk3zJoHgSim…"
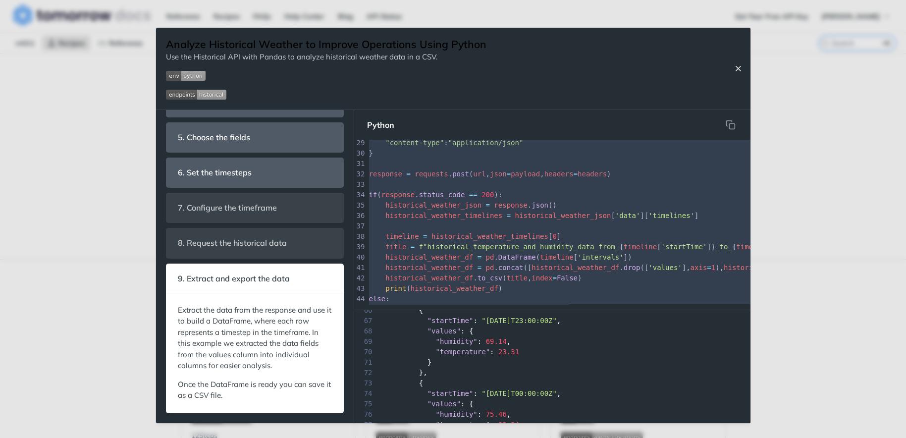
click at [737, 67] on icon "Close Recipe" at bounding box center [737, 68] width 9 height 9
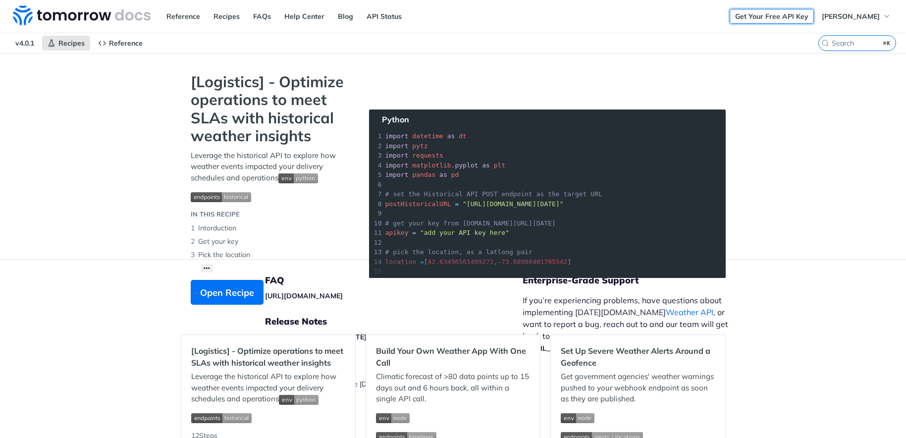
click at [785, 19] on link "Get Your Free API Key" at bounding box center [771, 16] width 84 height 15
